Goal: Navigation & Orientation: Find specific page/section

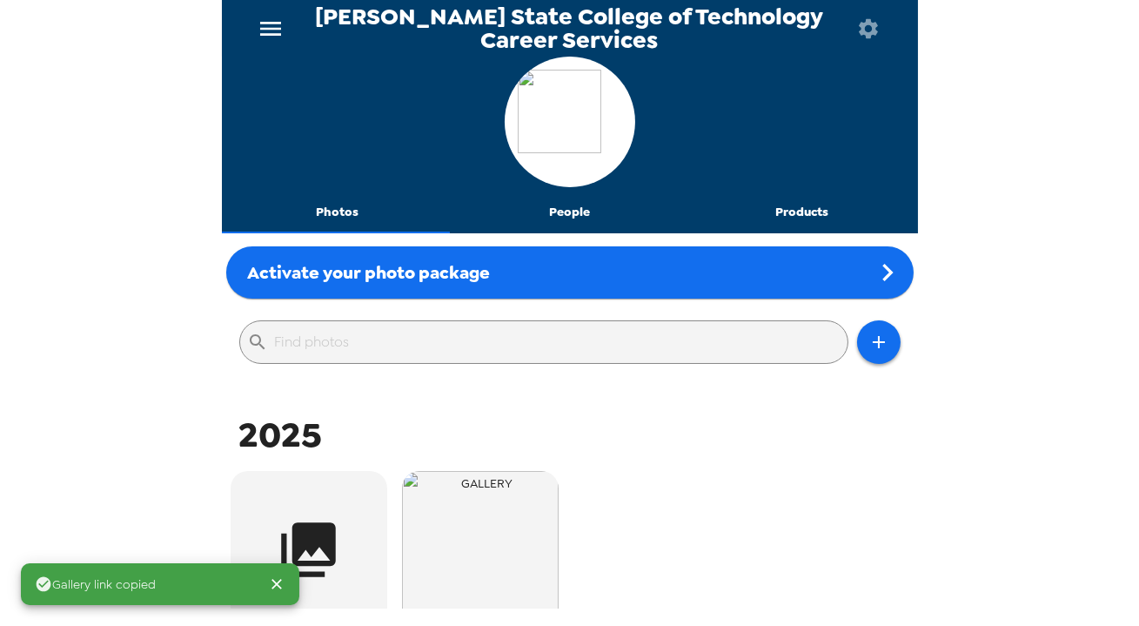
scroll to position [237, 0]
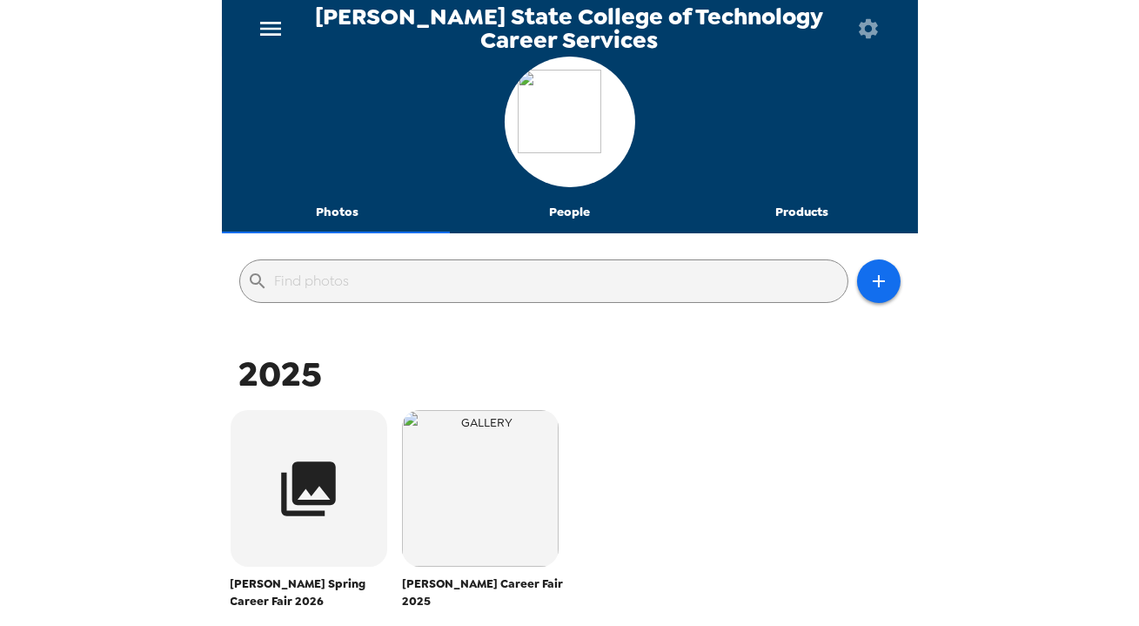
drag, startPoint x: 129, startPoint y: 204, endPoint x: 158, endPoint y: 161, distance: 51.4
click at [131, 197] on div "[PERSON_NAME] State College of Technology Career Services Photos People Product…" at bounding box center [569, 313] width 1139 height 626
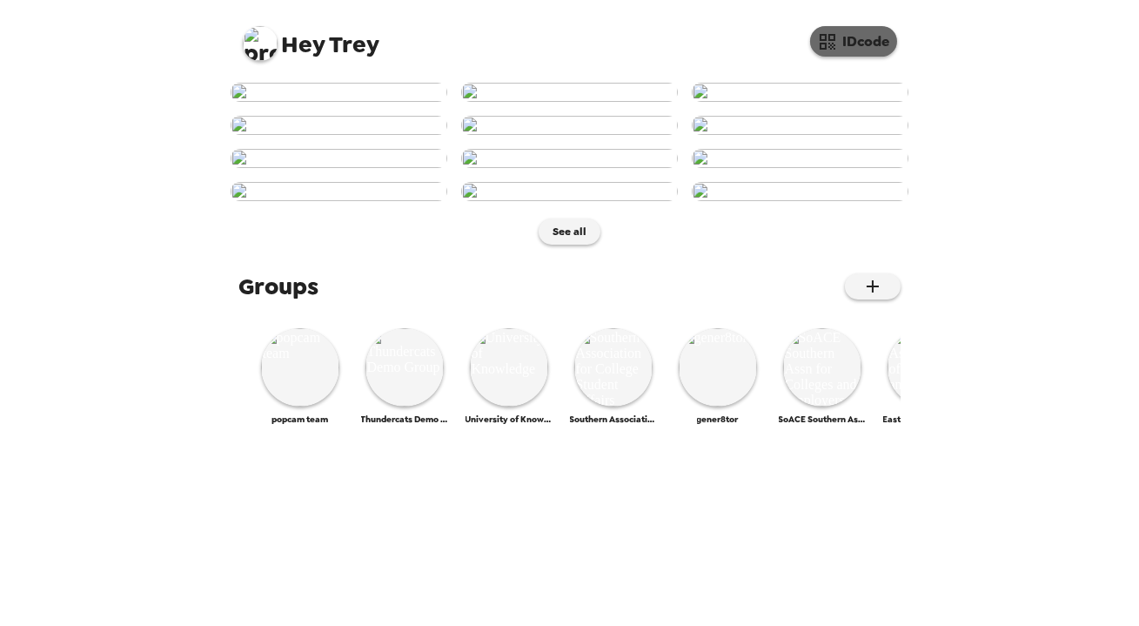
click at [883, 38] on button "IDcode" at bounding box center [853, 41] width 87 height 30
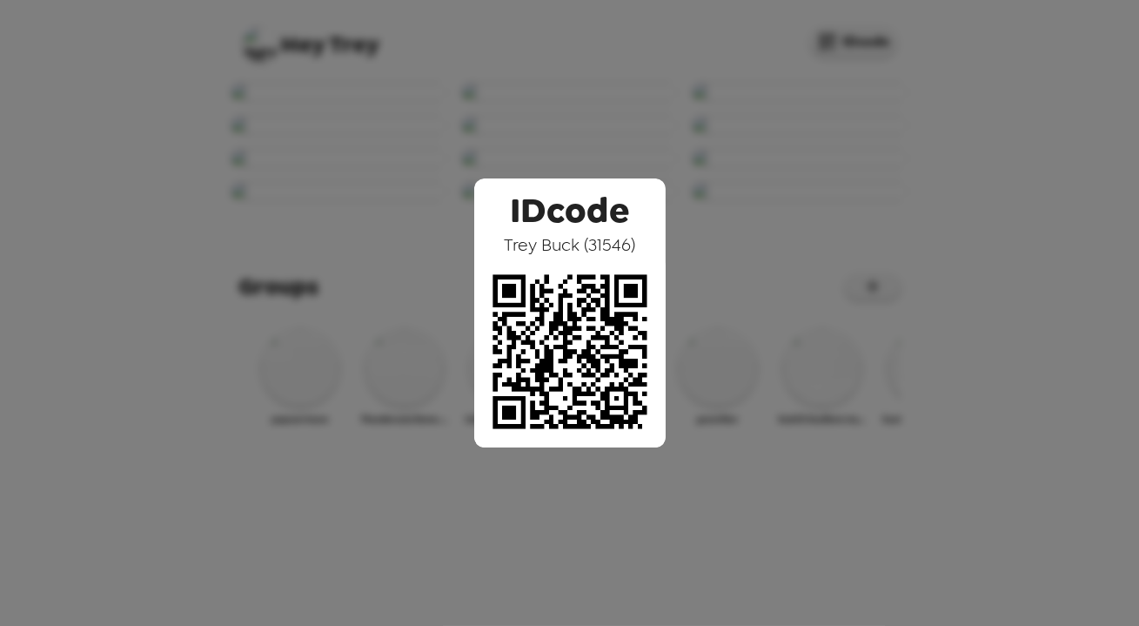
drag, startPoint x: 539, startPoint y: 252, endPoint x: 561, endPoint y: 207, distance: 50.6
click at [641, 251] on div "IDcode Trey Buck ( 31546 )" at bounding box center [569, 312] width 191 height 269
click at [570, 239] on span "Trey Buck ( 31546 )" at bounding box center [569, 244] width 131 height 23
drag, startPoint x: 357, startPoint y: 249, endPoint x: 353, endPoint y: 257, distance: 9.0
click at [362, 242] on div "IDcode Trey Buck ( 31546 )" at bounding box center [569, 313] width 1139 height 626
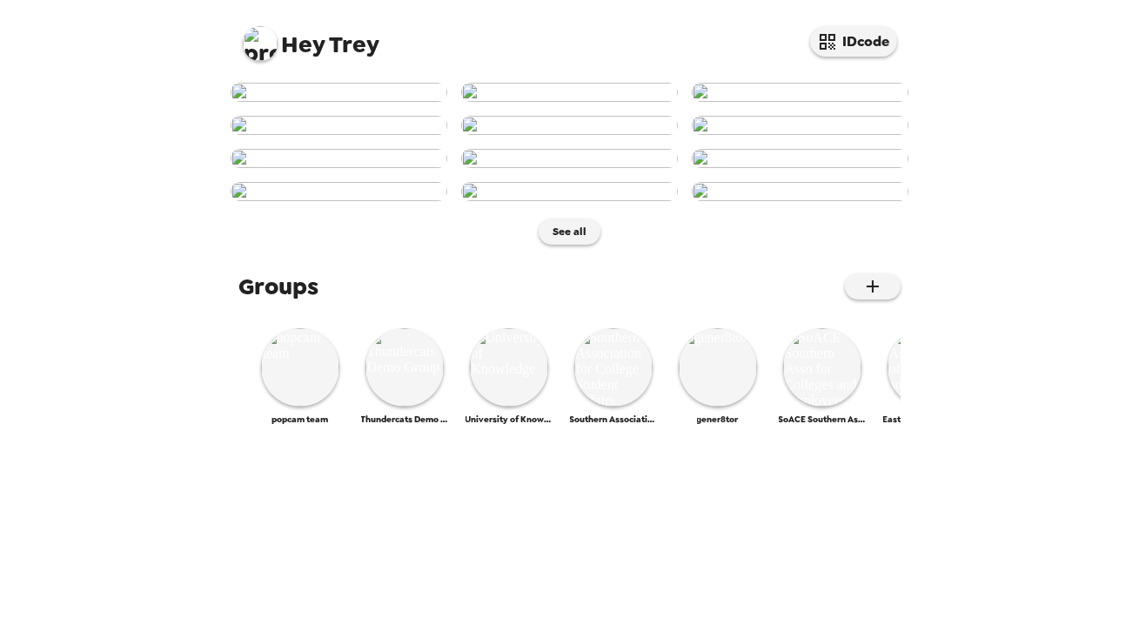
scroll to position [237, 0]
click at [568, 168] on img at bounding box center [569, 158] width 217 height 19
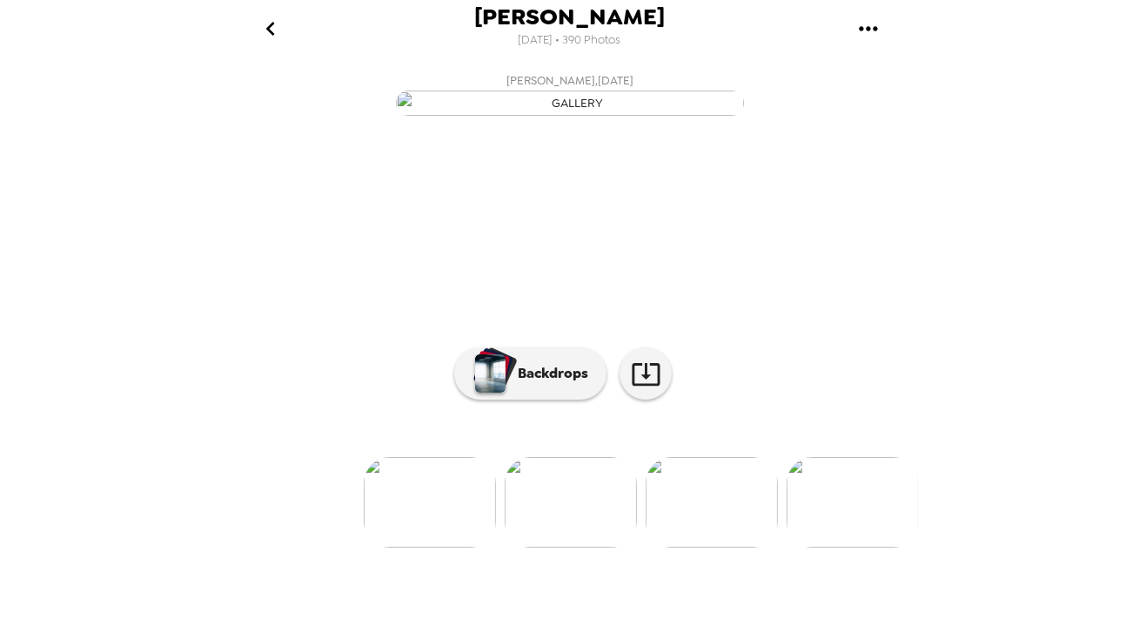
scroll to position [57, 0]
click at [500, 391] on div "button" at bounding box center [496, 368] width 43 height 44
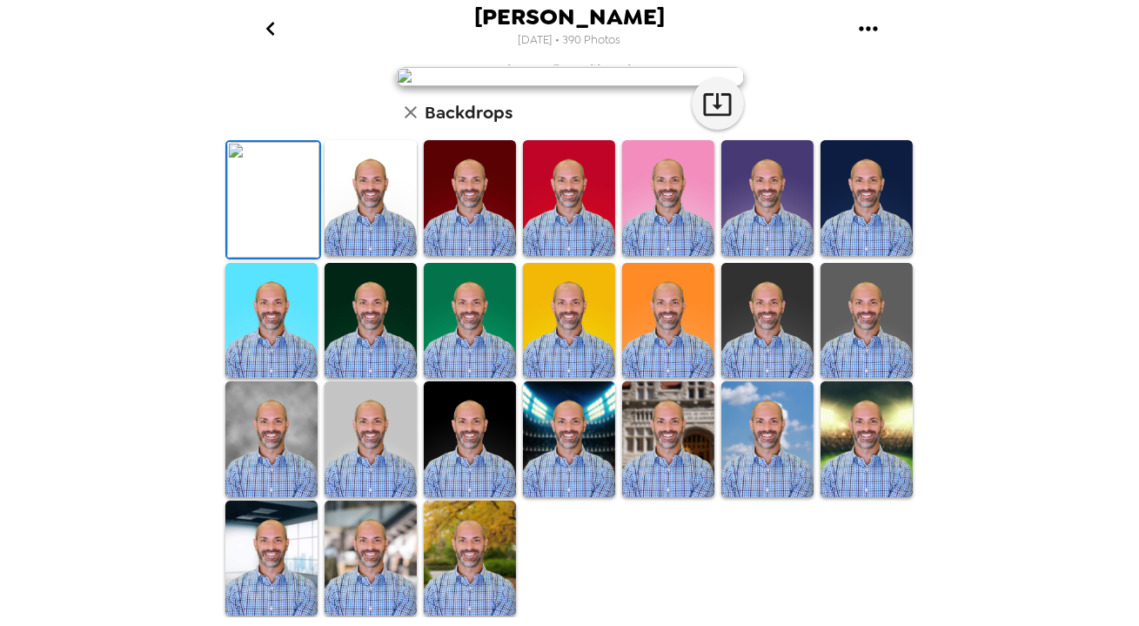
scroll to position [293, 0]
click at [682, 379] on img at bounding box center [668, 321] width 92 height 116
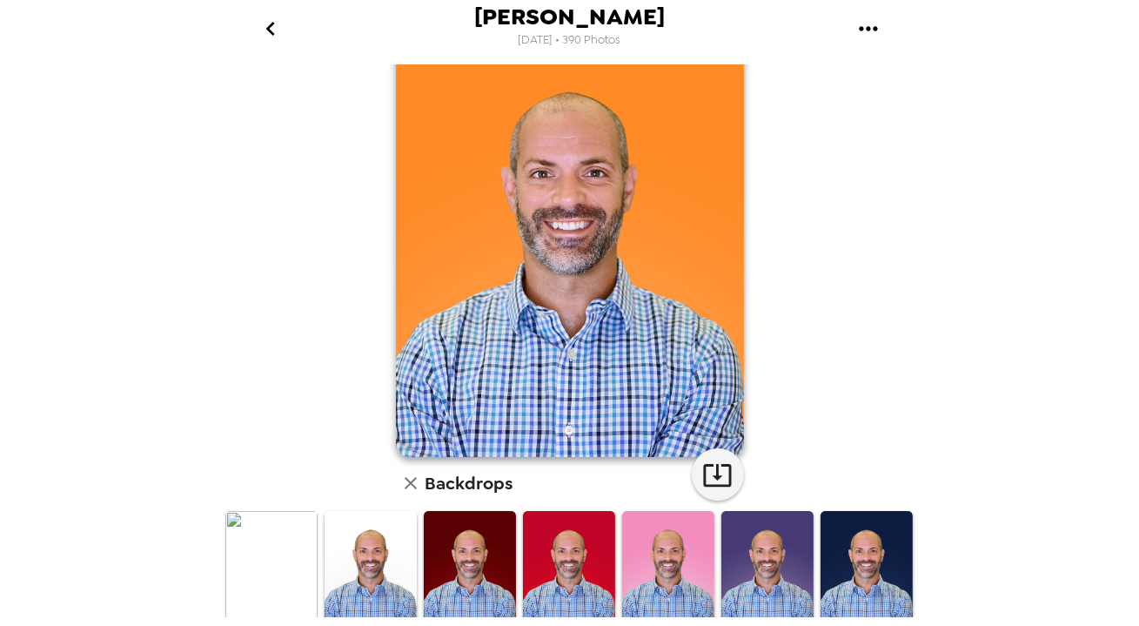
scroll to position [78, 0]
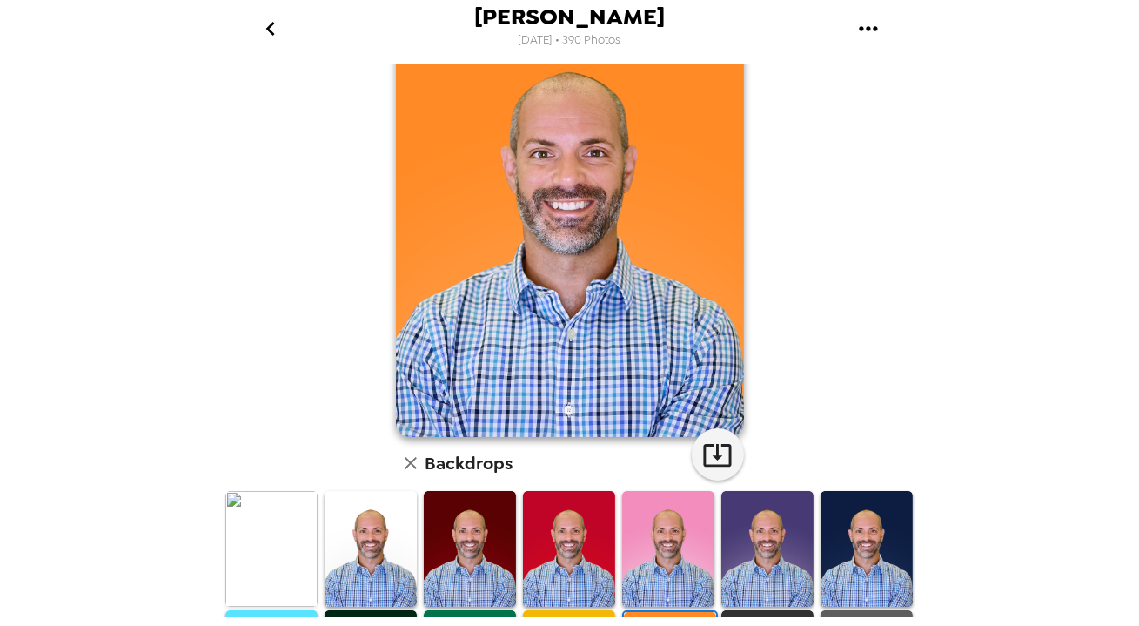
drag, startPoint x: 743, startPoint y: 524, endPoint x: 730, endPoint y: 524, distance: 13.1
click at [743, 524] on img at bounding box center [768, 549] width 92 height 116
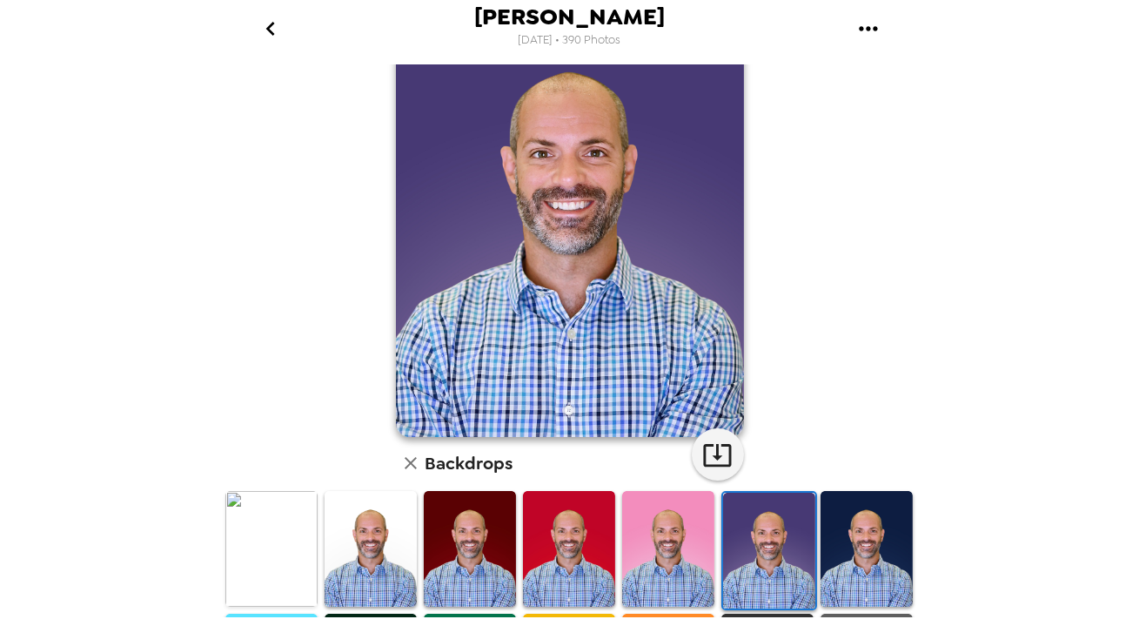
click at [406, 472] on icon "button" at bounding box center [410, 463] width 21 height 21
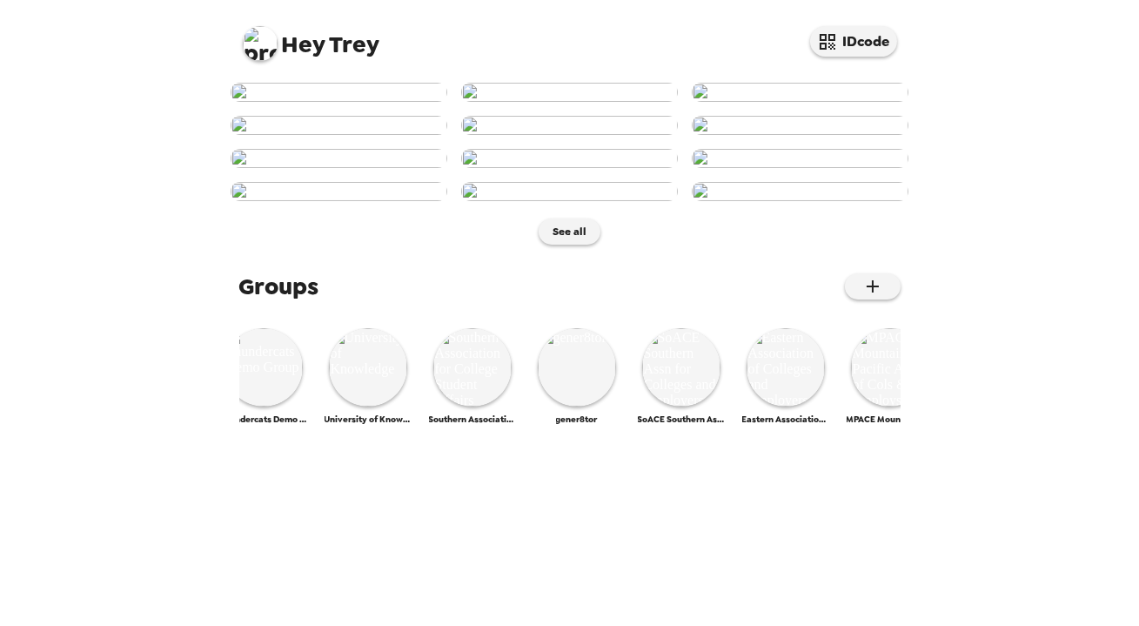
scroll to position [0, 155]
click at [457, 406] on img at bounding box center [459, 367] width 78 height 78
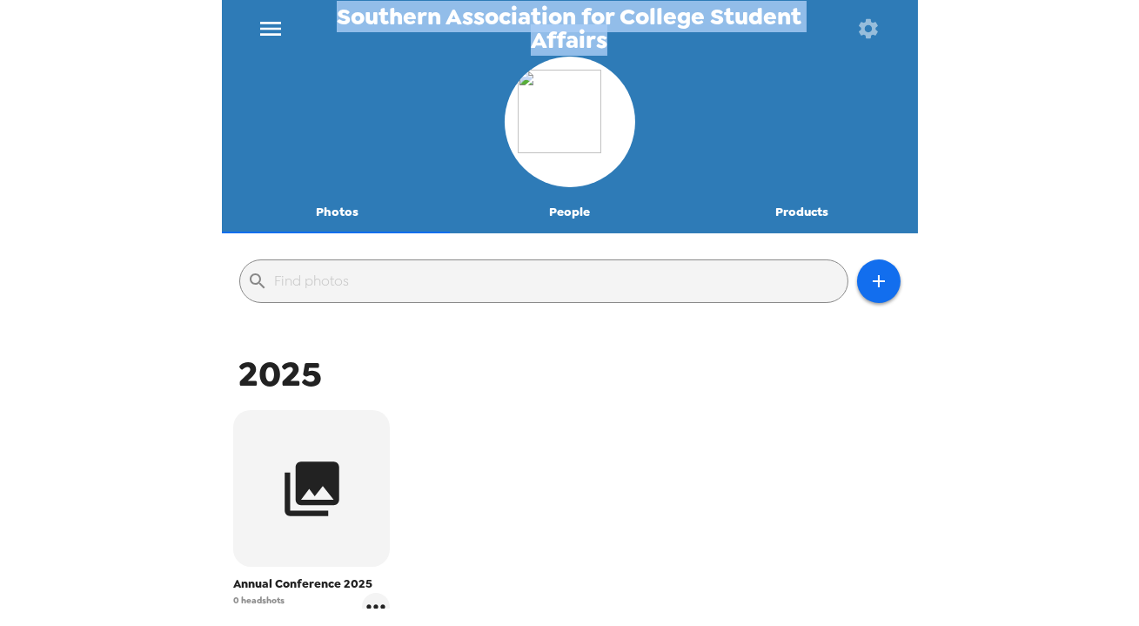
drag, startPoint x: 339, startPoint y: 15, endPoint x: 606, endPoint y: 44, distance: 267.9
click at [606, 44] on span "Southern Association for College Student Affairs" at bounding box center [569, 28] width 541 height 46
click at [601, 37] on span "Southern Association for College Student Affairs" at bounding box center [569, 28] width 541 height 46
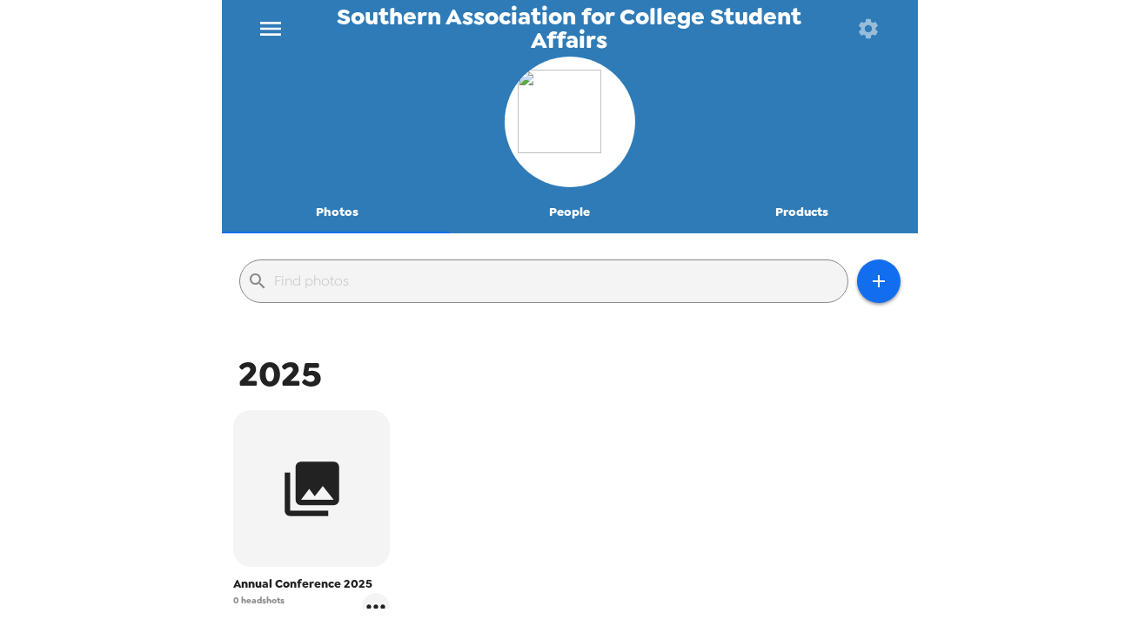
click at [329, 13] on span "Southern Association for College Student Affairs" at bounding box center [569, 28] width 541 height 46
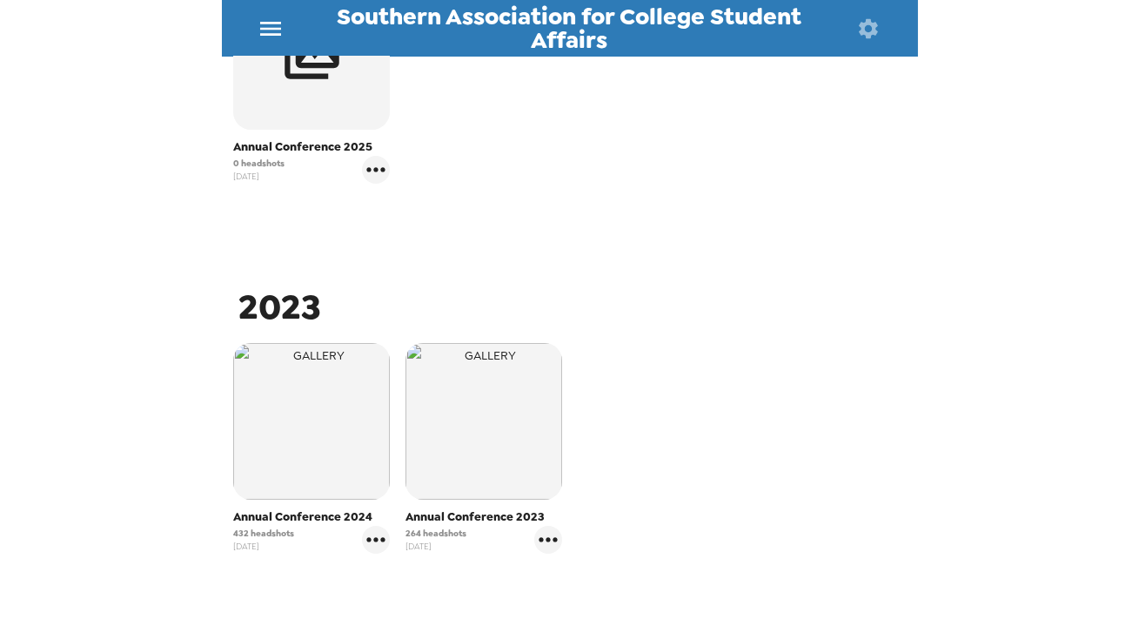
scroll to position [474, 0]
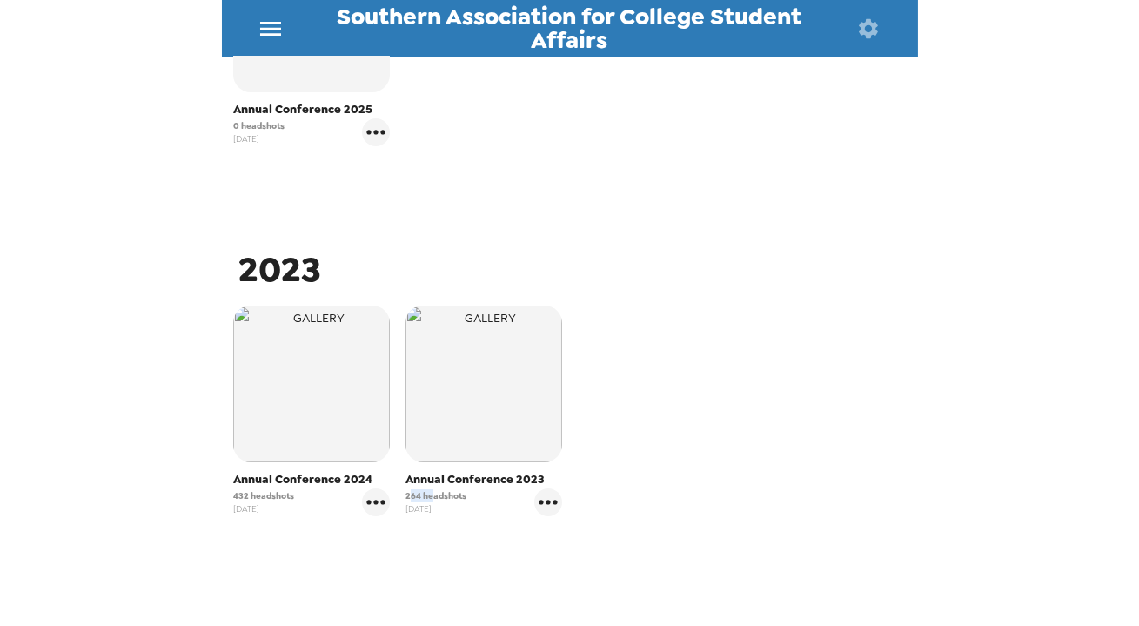
drag, startPoint x: 416, startPoint y: 489, endPoint x: 406, endPoint y: 496, distance: 11.8
click at [406, 496] on span "264 headshots" at bounding box center [436, 495] width 61 height 13
drag, startPoint x: 256, startPoint y: 496, endPoint x: 130, endPoint y: 500, distance: 126.3
click at [166, 496] on div "Southern Association for College Student Affairs Photos People Products ​ 2025 …" at bounding box center [569, 313] width 1139 height 626
click at [259, 494] on span "432 headshots" at bounding box center [263, 495] width 61 height 13
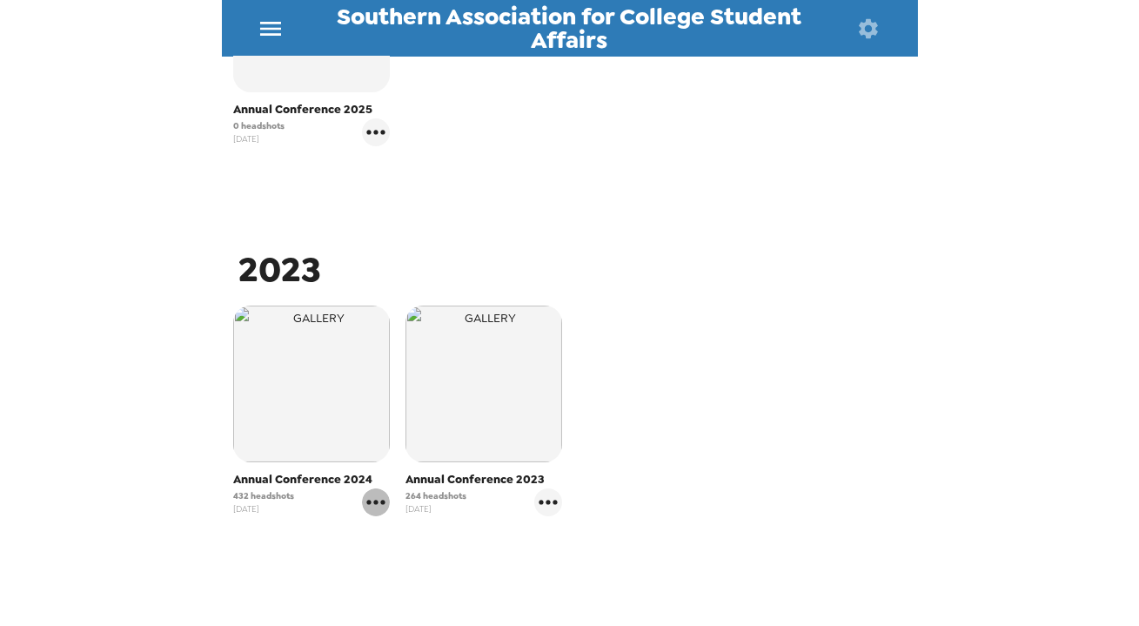
click at [376, 505] on icon "gallery menu" at bounding box center [376, 502] width 28 height 28
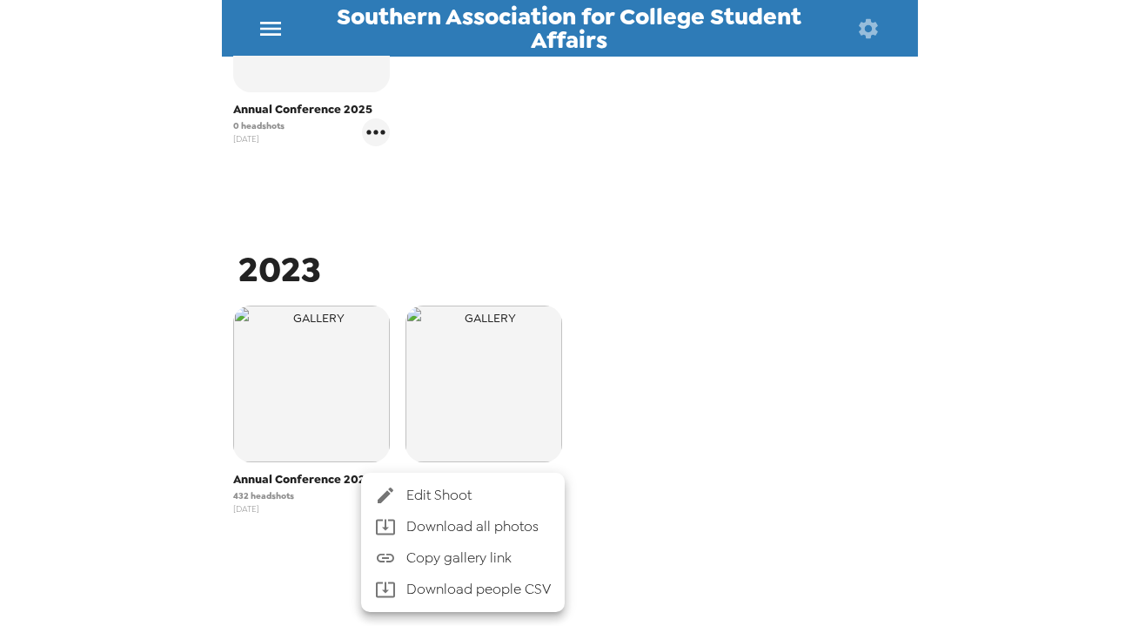
drag, startPoint x: 104, startPoint y: 393, endPoint x: 158, endPoint y: 430, distance: 65.2
click at [104, 394] on div at bounding box center [569, 313] width 1139 height 626
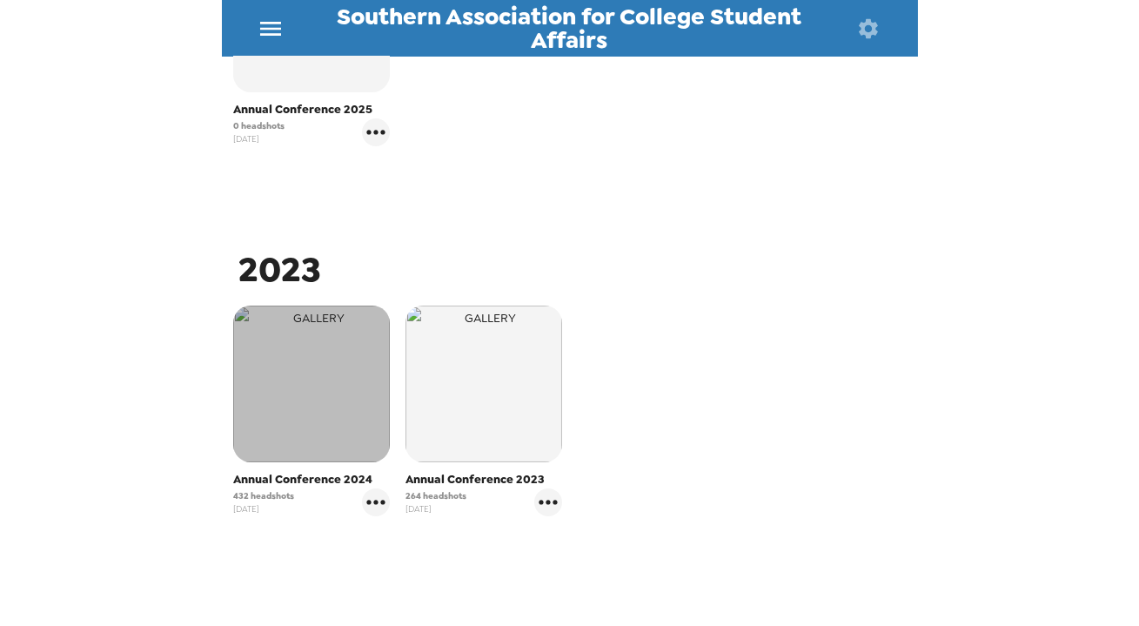
click at [305, 386] on img "button" at bounding box center [311, 384] width 157 height 157
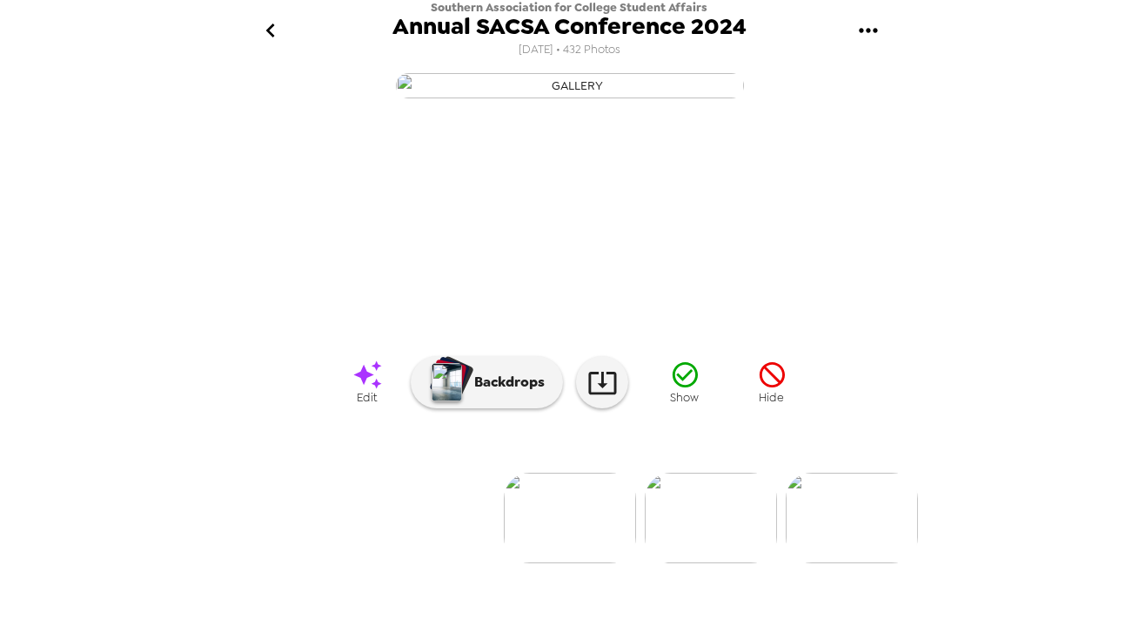
click at [273, 24] on icon "go back" at bounding box center [271, 31] width 28 height 28
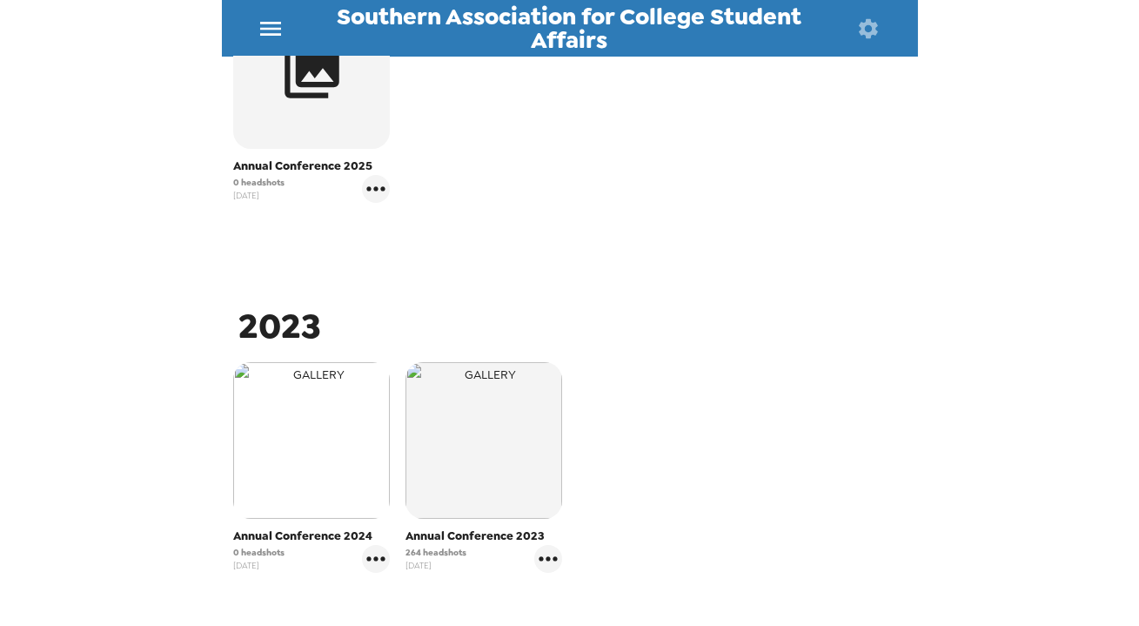
scroll to position [474, 0]
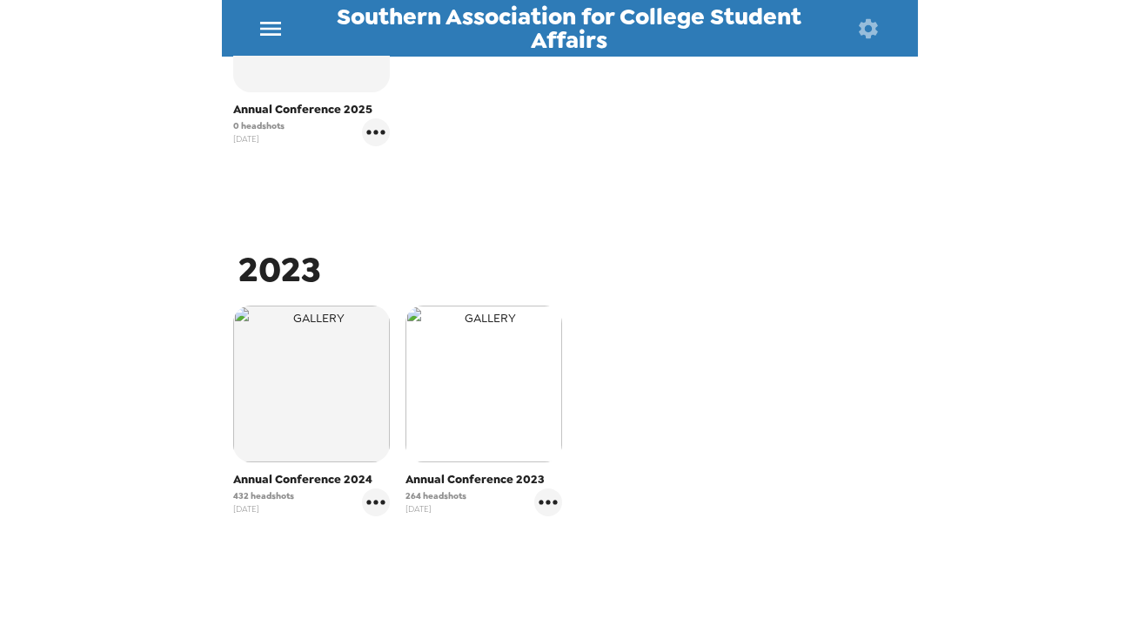
click at [482, 377] on img "button" at bounding box center [484, 384] width 157 height 157
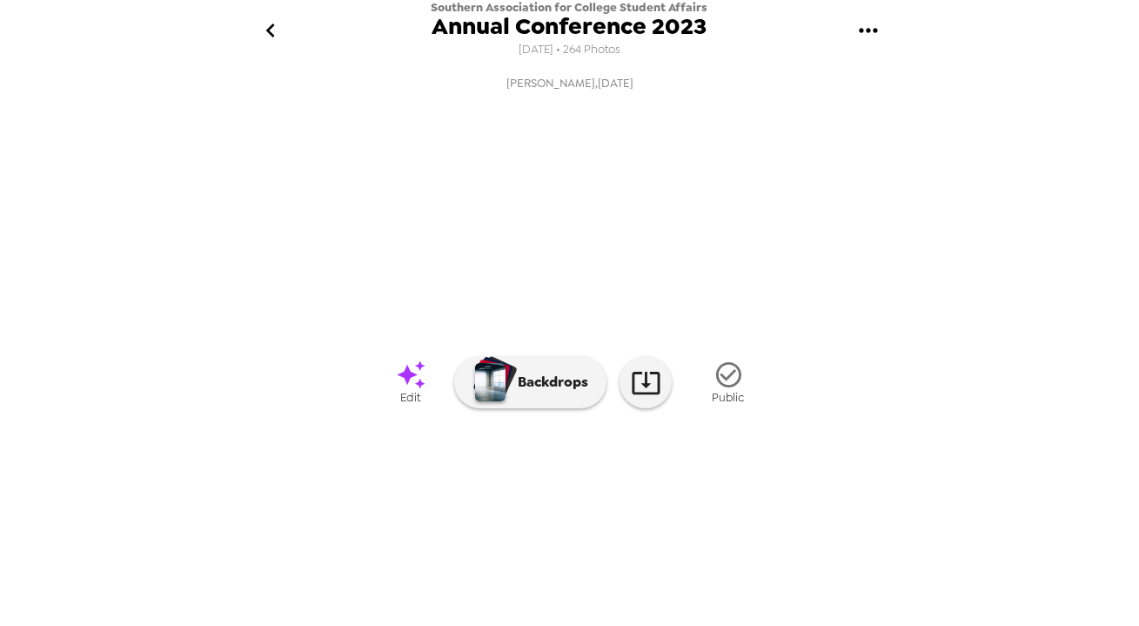
scroll to position [138, 0]
click at [689, 563] on img at bounding box center [711, 518] width 132 height 91
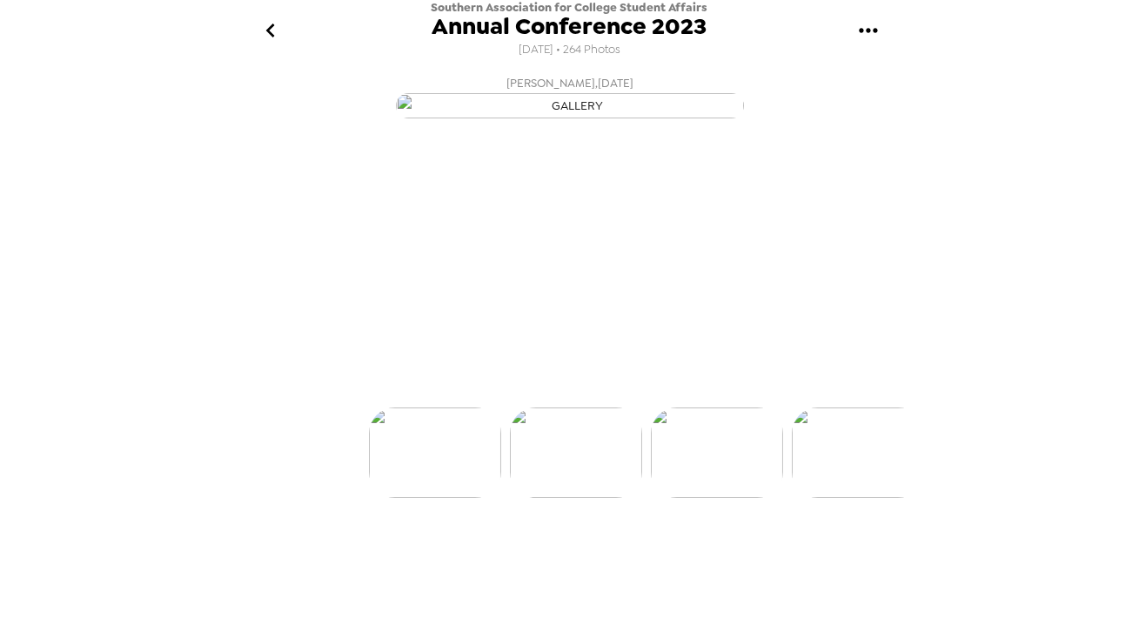
scroll to position [0, 140]
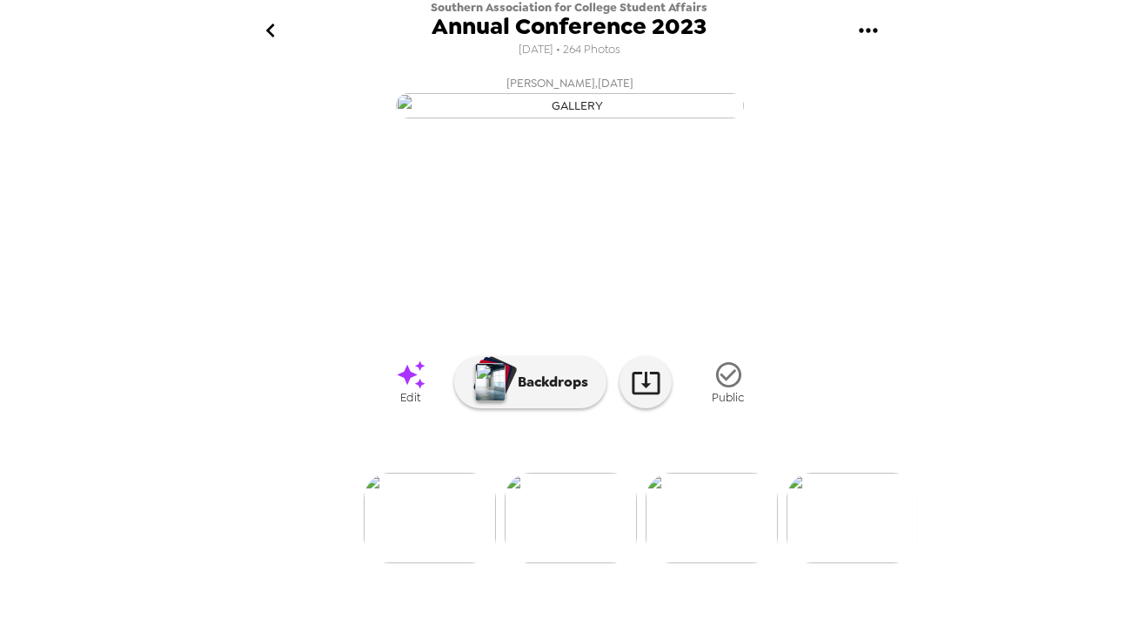
click at [712, 556] on div at bounding box center [570, 489] width 696 height 148
click at [855, 555] on img at bounding box center [853, 518] width 132 height 91
click at [825, 554] on img at bounding box center [853, 518] width 132 height 91
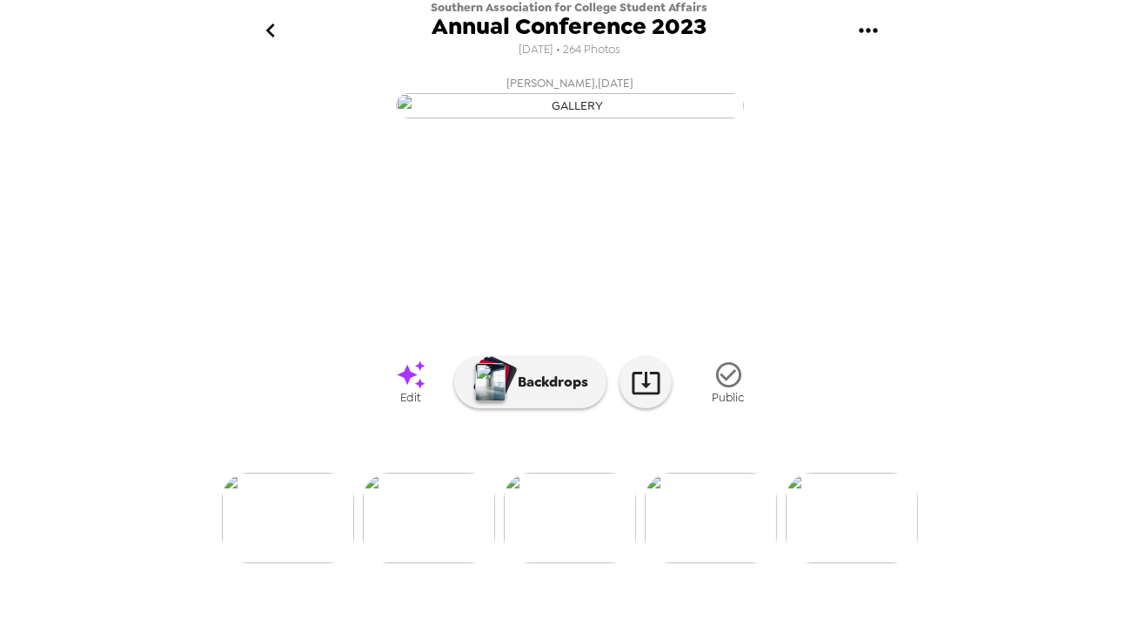
click at [727, 563] on img at bounding box center [711, 518] width 132 height 91
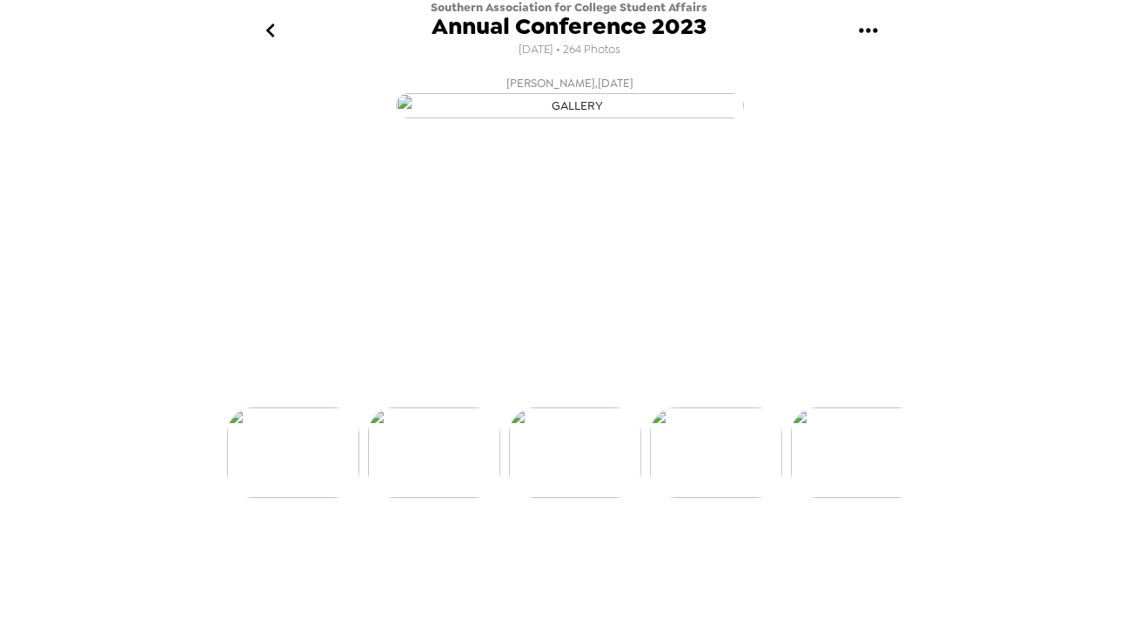
scroll to position [0, 845]
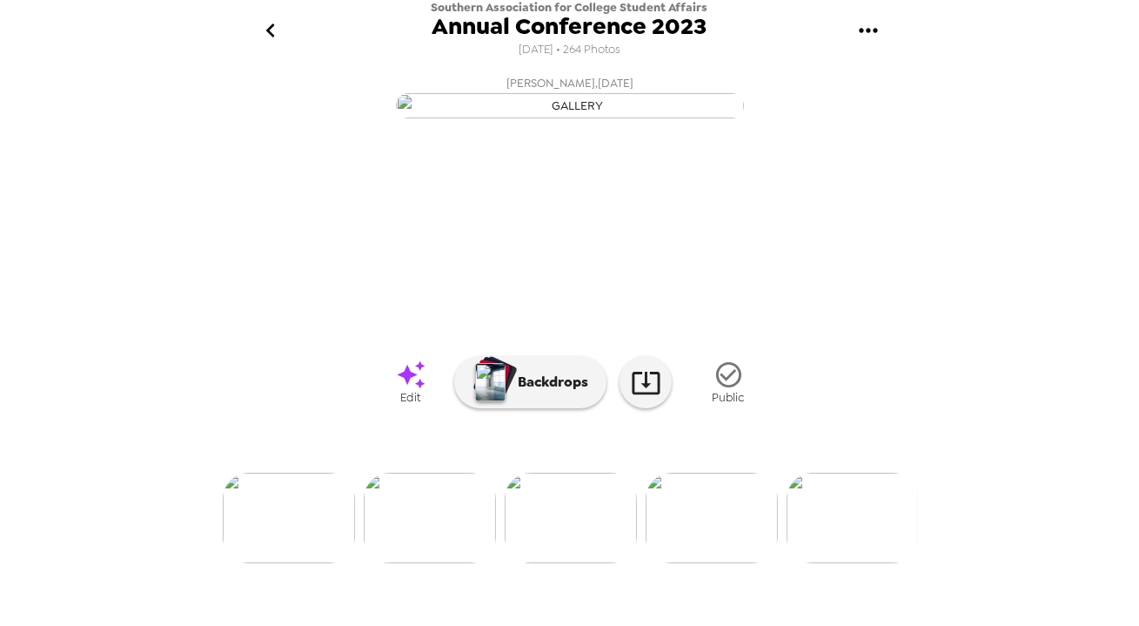
click at [263, 27] on icon "go back" at bounding box center [271, 31] width 28 height 28
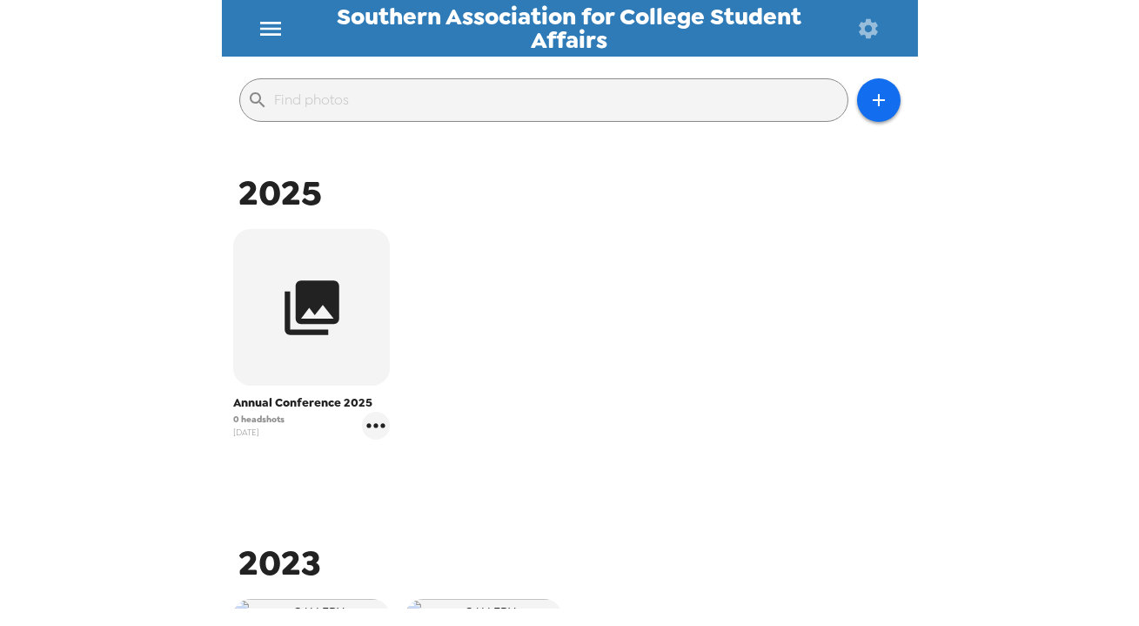
scroll to position [316, 0]
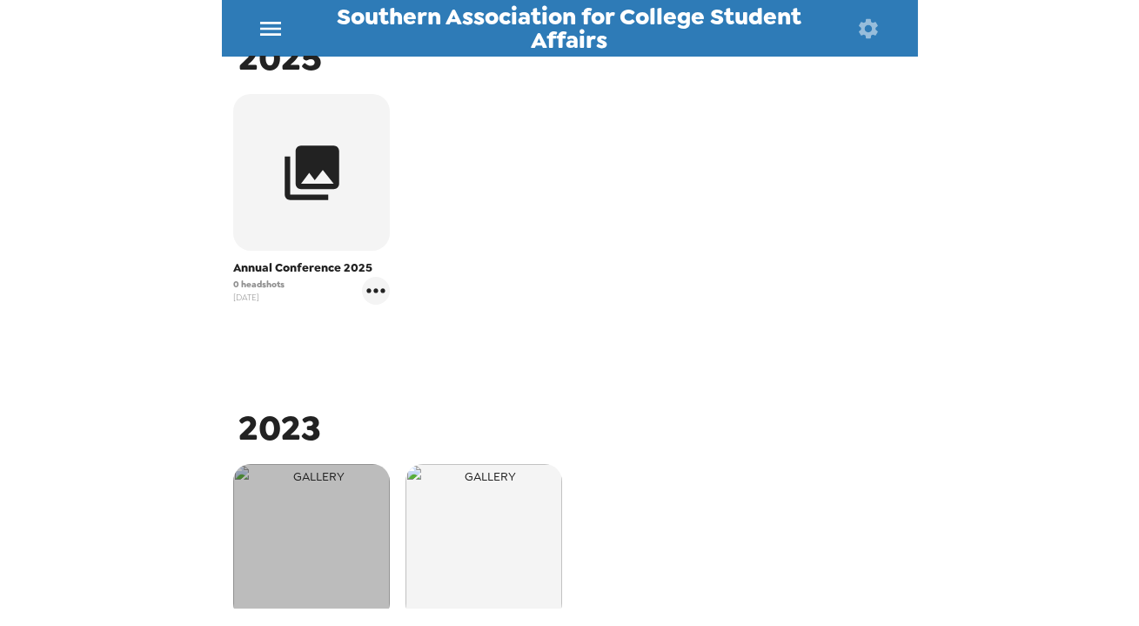
click at [308, 520] on img "button" at bounding box center [311, 542] width 157 height 157
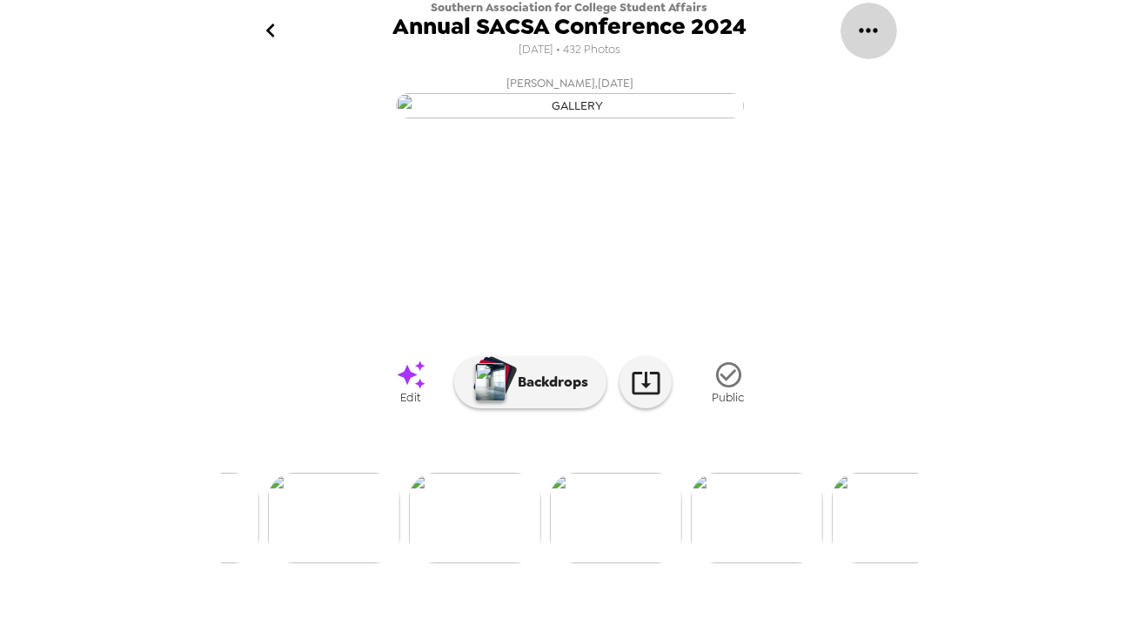
click at [876, 25] on icon "gallery menu" at bounding box center [869, 31] width 28 height 28
